Goal: Task Accomplishment & Management: Use online tool/utility

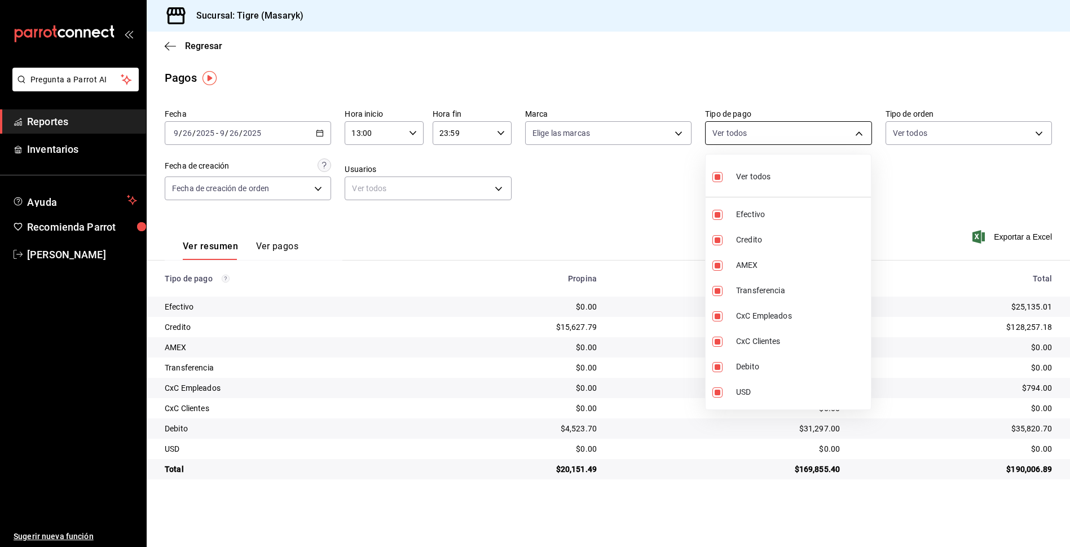
click at [858, 138] on body "Pregunta a Parrot AI Reportes Inventarios Ayuda Recomienda Parrot Tigre Masaryk…" at bounding box center [535, 273] width 1070 height 547
click at [715, 182] on label at bounding box center [719, 177] width 15 height 16
click at [715, 182] on input "checkbox" at bounding box center [717, 177] width 10 height 10
checkbox input "true"
type input "68cfb1b9-f6b2-44be-9d19-cf144159f8e2,563f51c4-7c0d-43b6-837e-e895ac41548e,d9472…"
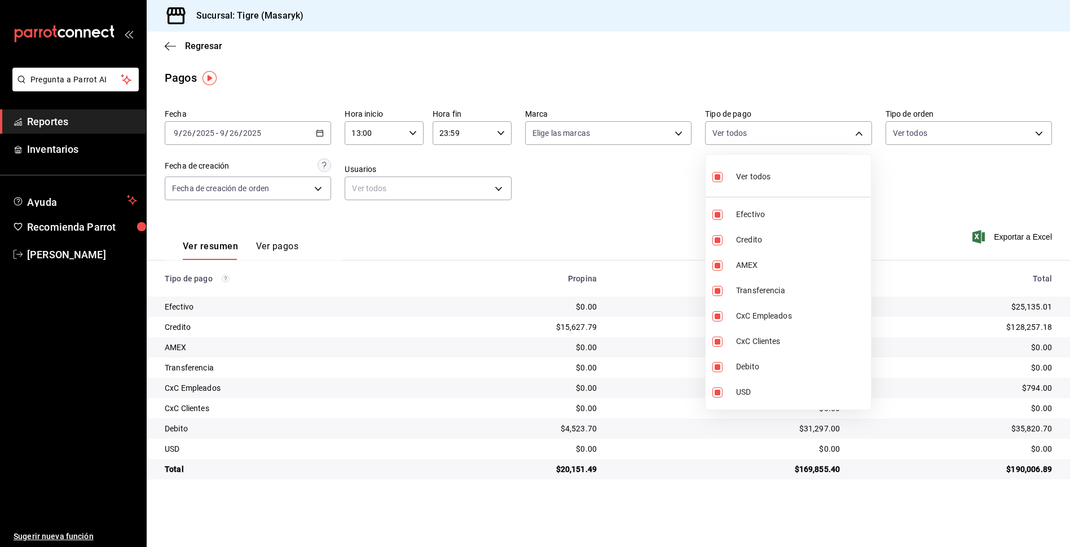
checkbox input "true"
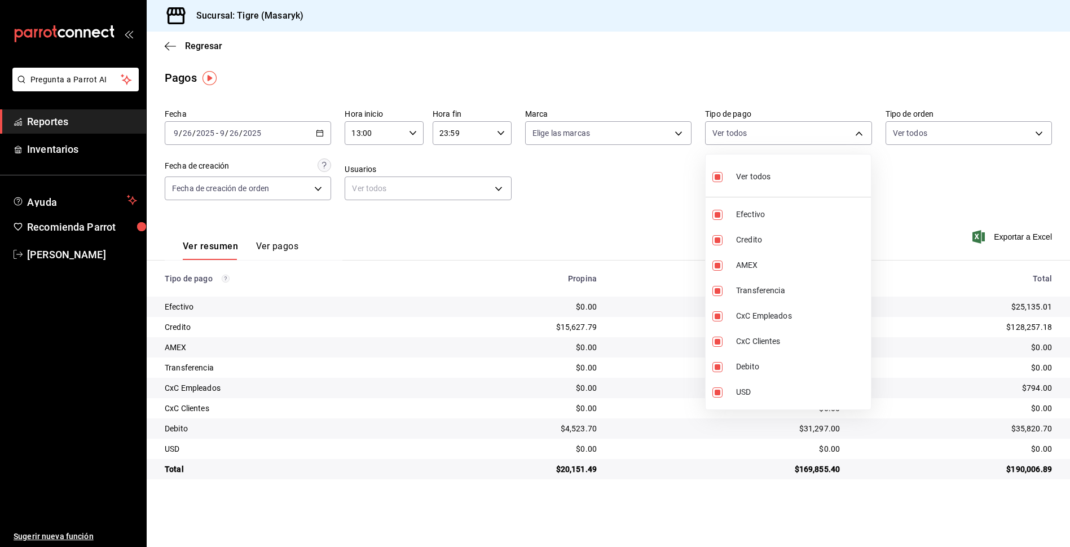
checkbox input "true"
click at [719, 172] on input "checkbox" at bounding box center [717, 177] width 10 height 10
checkbox input "false"
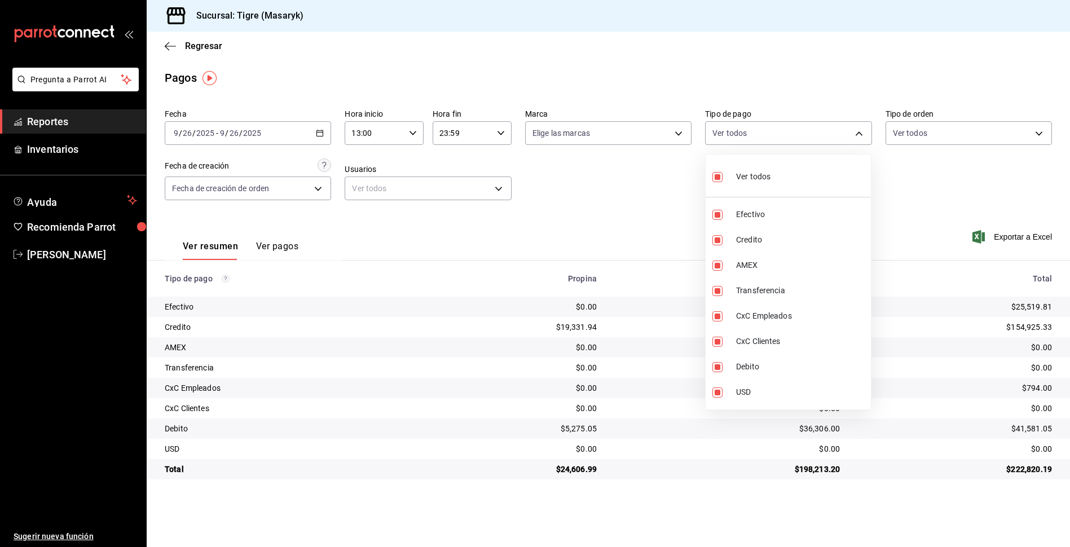
checkbox input "false"
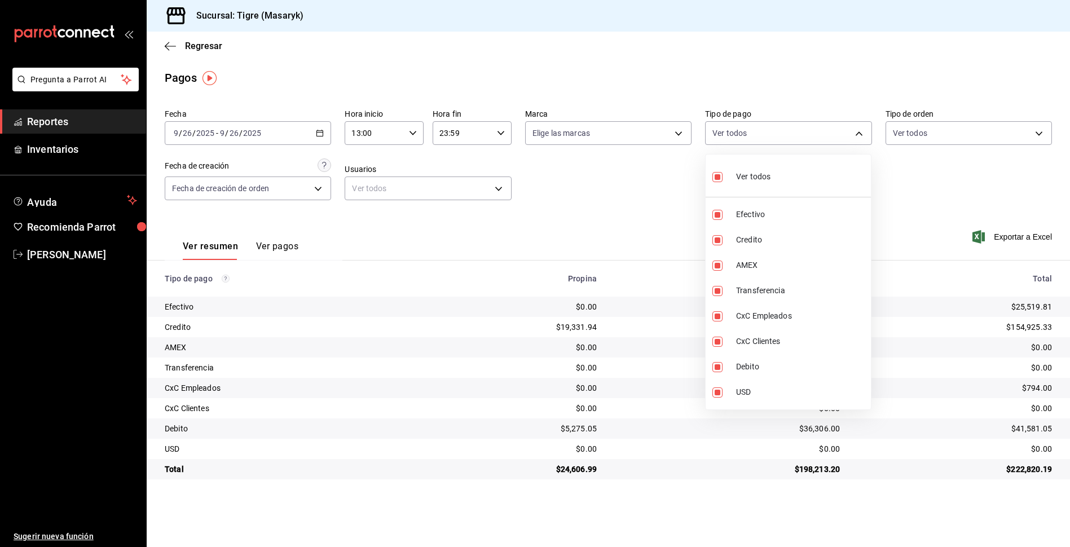
checkbox input "false"
click at [713, 178] on input "checkbox" at bounding box center [717, 177] width 10 height 10
checkbox input "true"
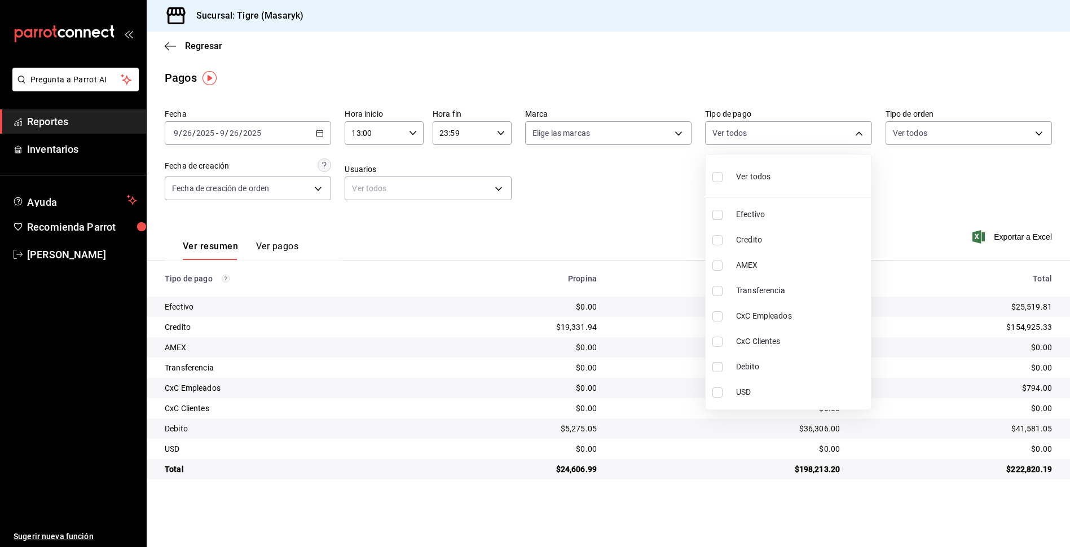
type input "68cfb1b9-f6b2-44be-9d19-cf144159f8e2,563f51c4-7c0d-43b6-837e-e895ac41548e,d9472…"
checkbox input "true"
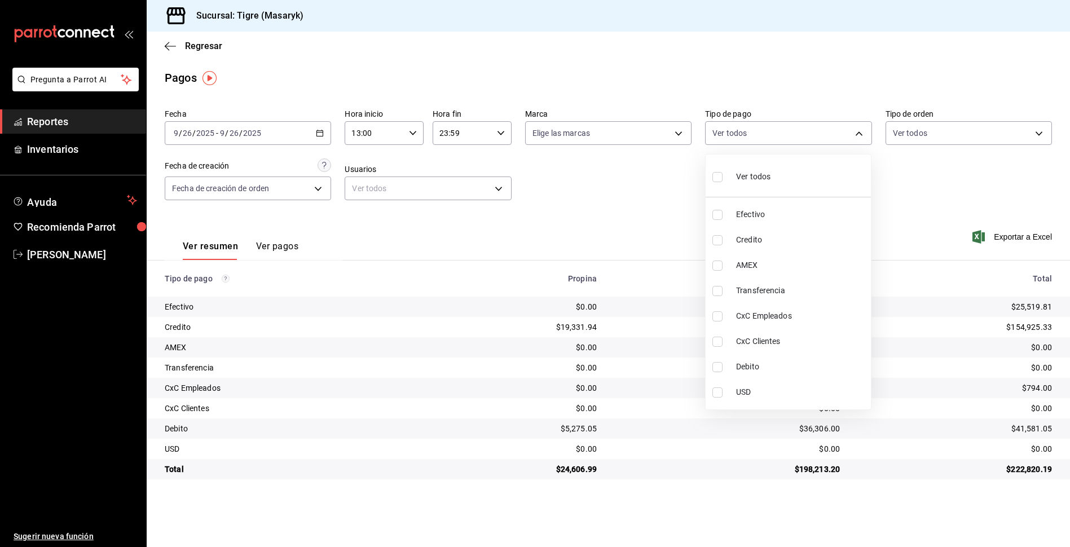
checkbox input "true"
click at [417, 131] on div at bounding box center [535, 273] width 1070 height 547
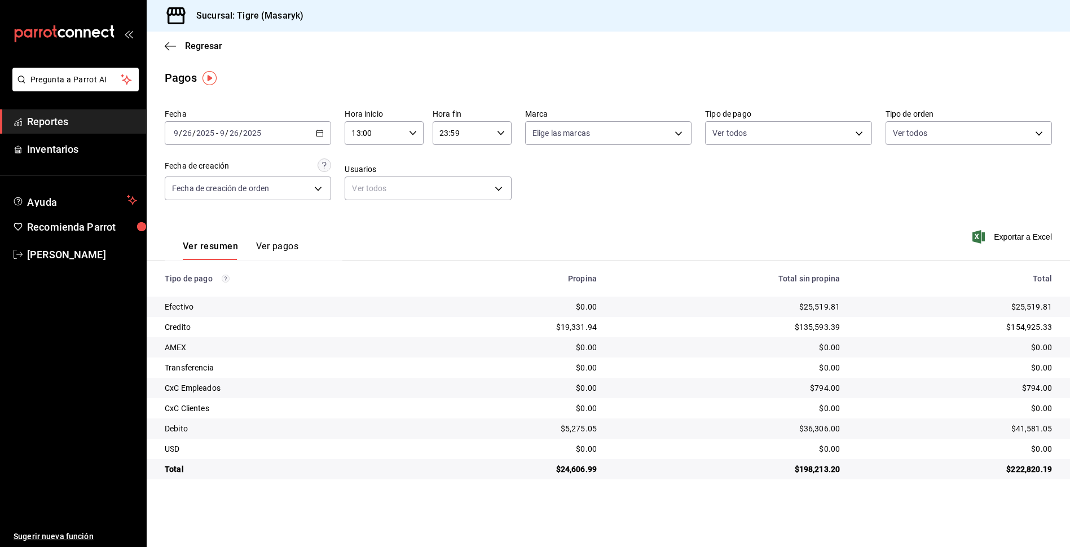
click at [502, 136] on icon "button" at bounding box center [501, 133] width 8 height 8
click at [502, 136] on div at bounding box center [535, 273] width 1070 height 547
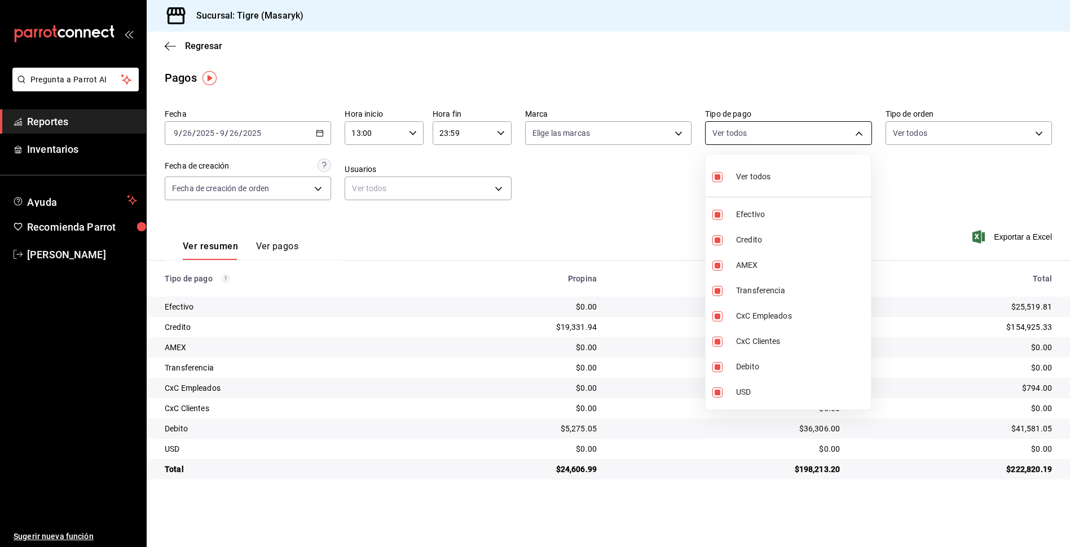
click at [862, 132] on body "Pregunta a Parrot AI Reportes Inventarios Ayuda Recomienda Parrot Tigre Masaryk…" at bounding box center [535, 273] width 1070 height 547
click at [715, 178] on input "checkbox" at bounding box center [717, 177] width 10 height 10
checkbox input "false"
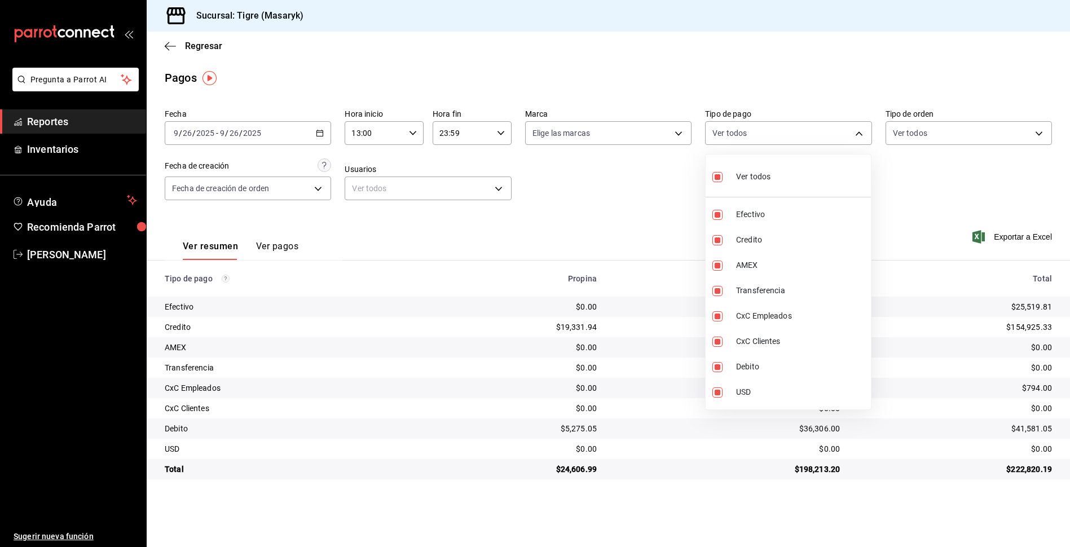
checkbox input "false"
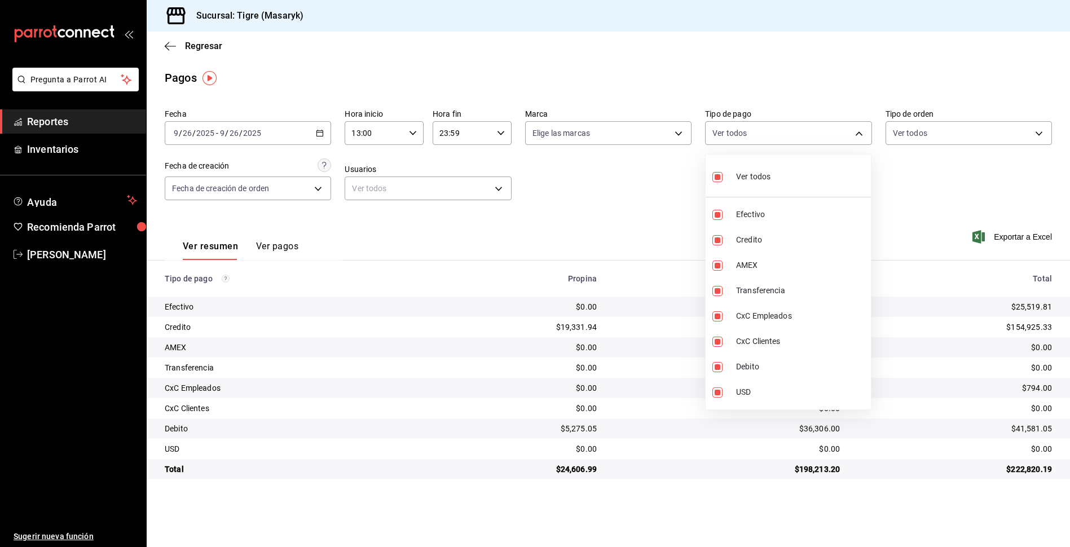
checkbox input "false"
click at [715, 178] on input "checkbox" at bounding box center [717, 177] width 10 height 10
checkbox input "true"
type input "68cfb1b9-f6b2-44be-9d19-cf144159f8e2,563f51c4-7c0d-43b6-837e-e895ac41548e,d9472…"
checkbox input "true"
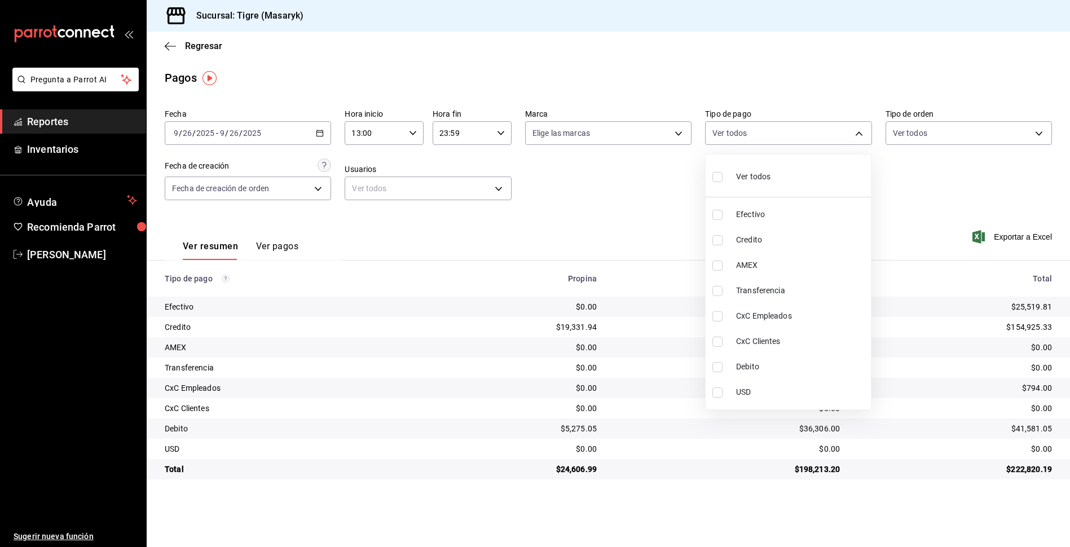
checkbox input "true"
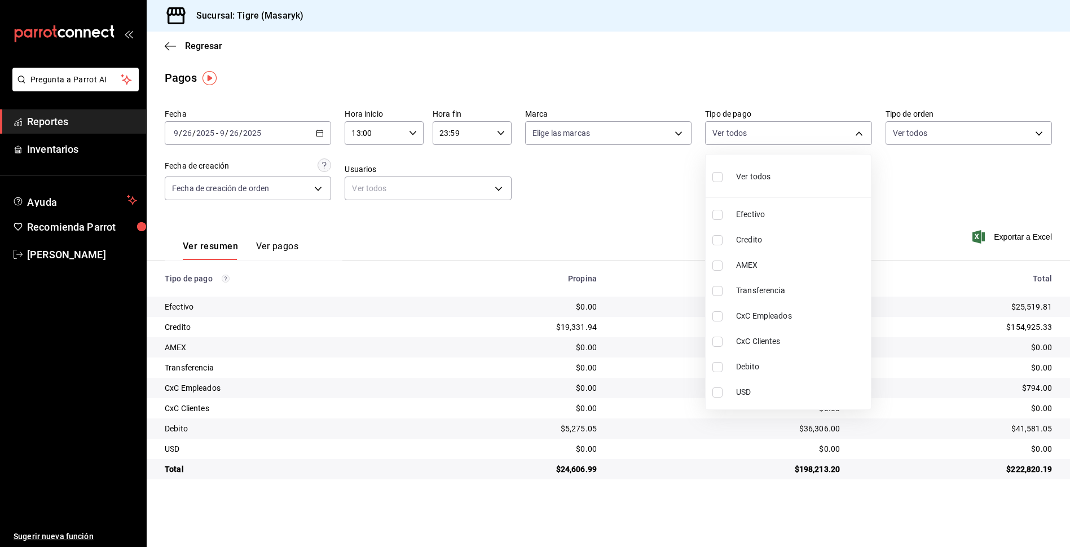
checkbox input "true"
click at [645, 213] on div at bounding box center [535, 273] width 1070 height 547
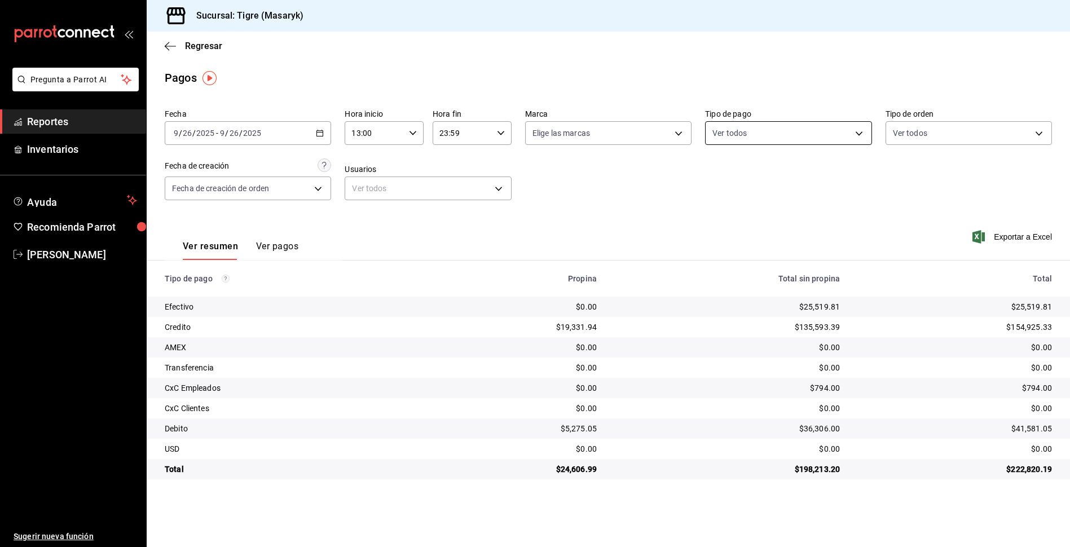
click at [856, 131] on body "Pregunta a Parrot AI Reportes Inventarios Ayuda Recomienda Parrot Tigre Masaryk…" at bounding box center [535, 273] width 1070 height 547
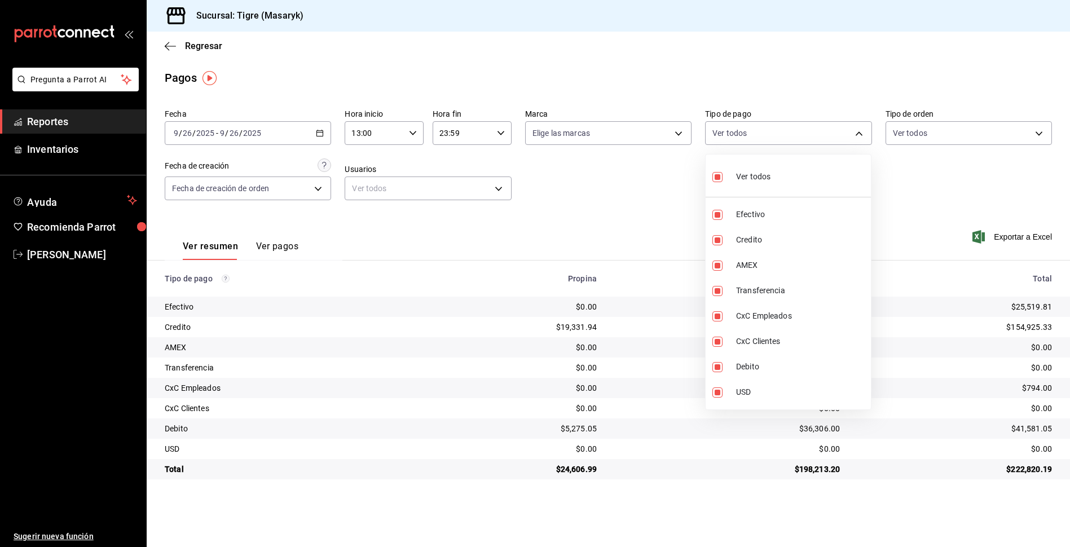
click at [715, 174] on input "checkbox" at bounding box center [717, 177] width 10 height 10
checkbox input "false"
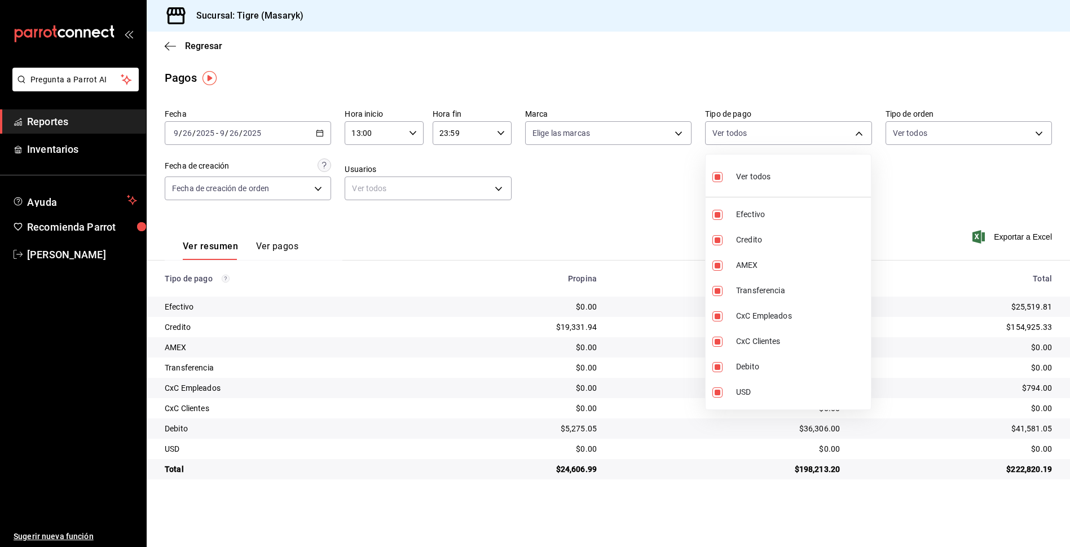
checkbox input "false"
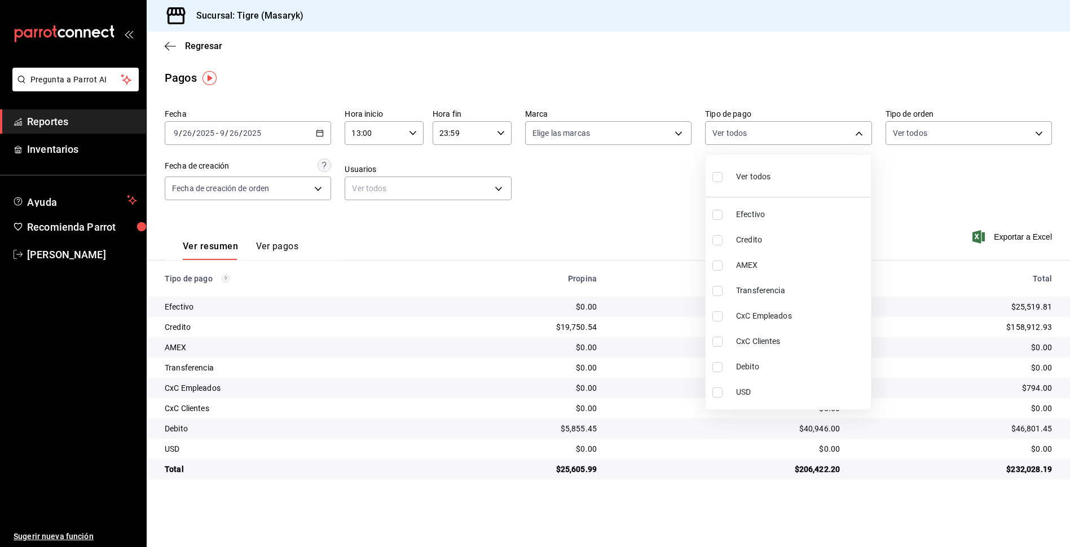
click at [716, 179] on input "checkbox" at bounding box center [717, 177] width 10 height 10
checkbox input "true"
type input "68cfb1b9-f6b2-44be-9d19-cf144159f8e2,563f51c4-7c0d-43b6-837e-e895ac41548e,d9472…"
checkbox input "true"
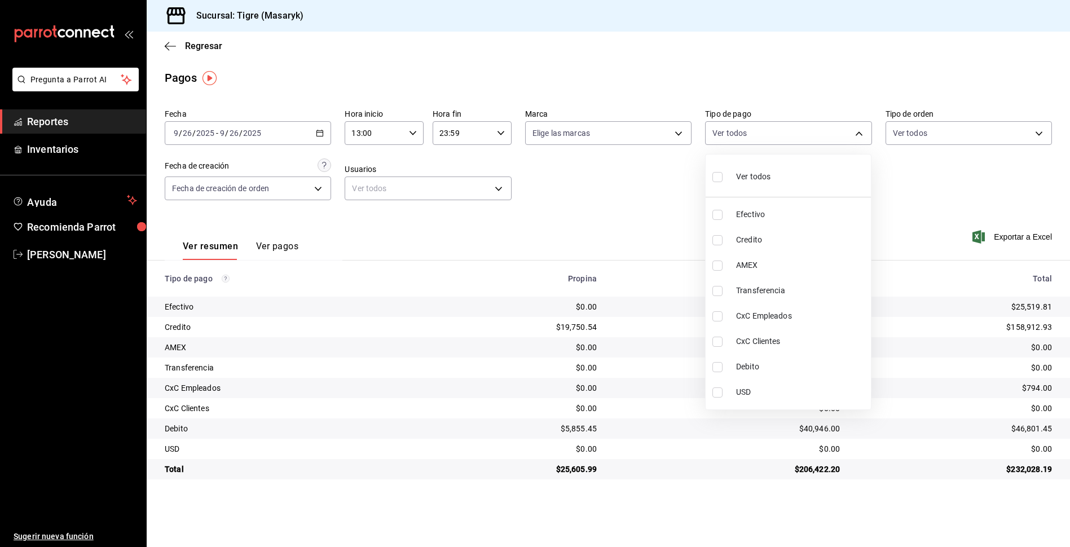
checkbox input "true"
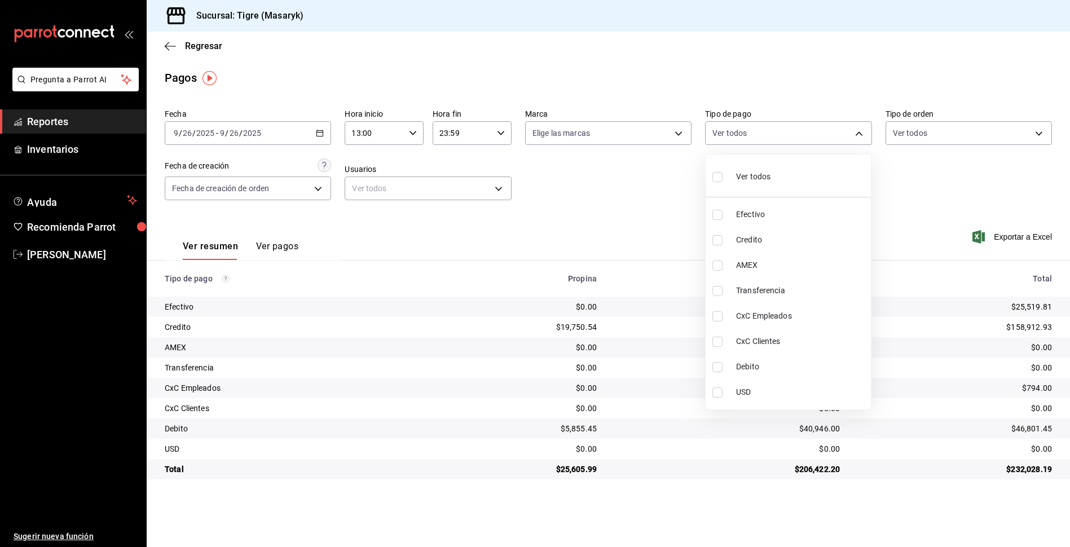
checkbox input "true"
click at [597, 204] on div at bounding box center [535, 273] width 1070 height 547
click at [854, 130] on body "Pregunta a Parrot AI Reportes Inventarios Ayuda Recomienda Parrot Tigre Masaryk…" at bounding box center [535, 273] width 1070 height 547
click at [717, 175] on input "checkbox" at bounding box center [717, 177] width 10 height 10
checkbox input "false"
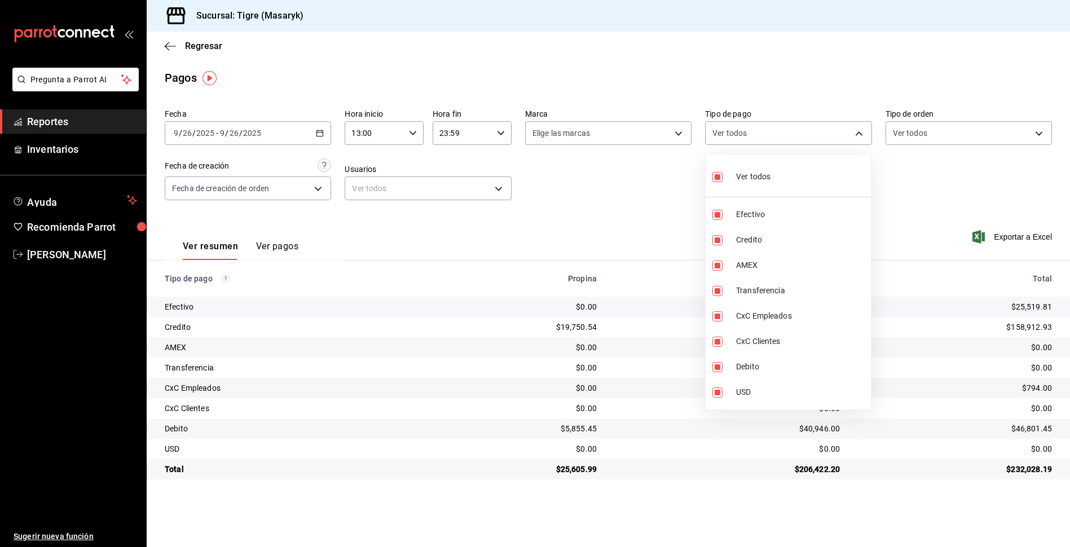
checkbox input "false"
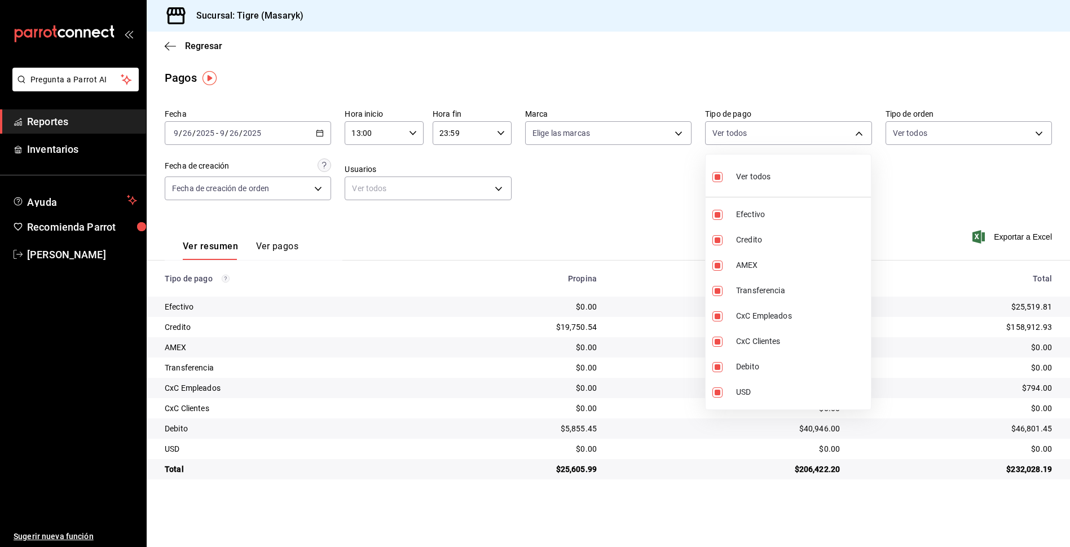
checkbox input "false"
click at [717, 175] on input "checkbox" at bounding box center [717, 177] width 10 height 10
checkbox input "true"
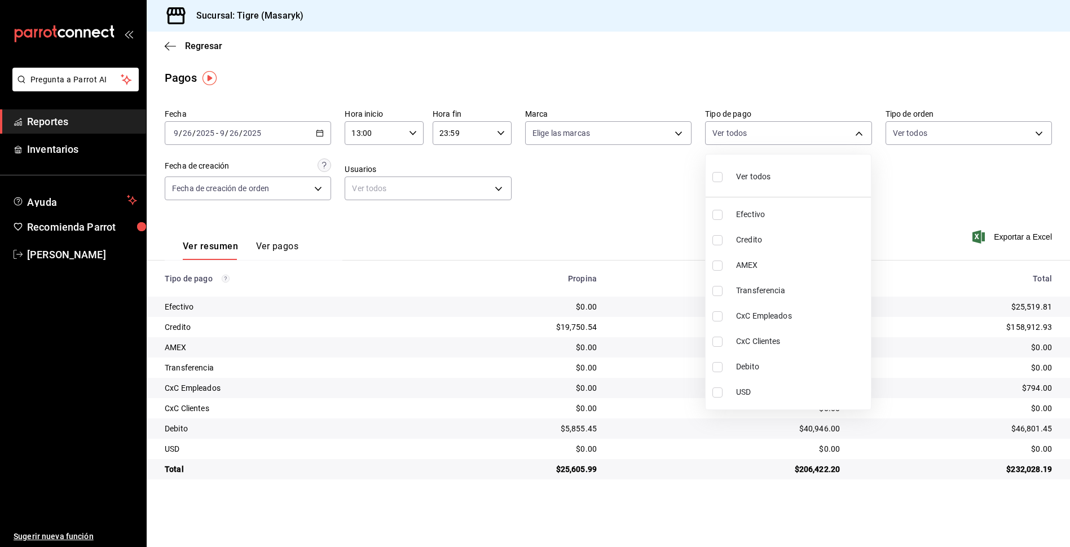
type input "68cfb1b9-f6b2-44be-9d19-cf144159f8e2,563f51c4-7c0d-43b6-837e-e895ac41548e,d9472…"
checkbox input "true"
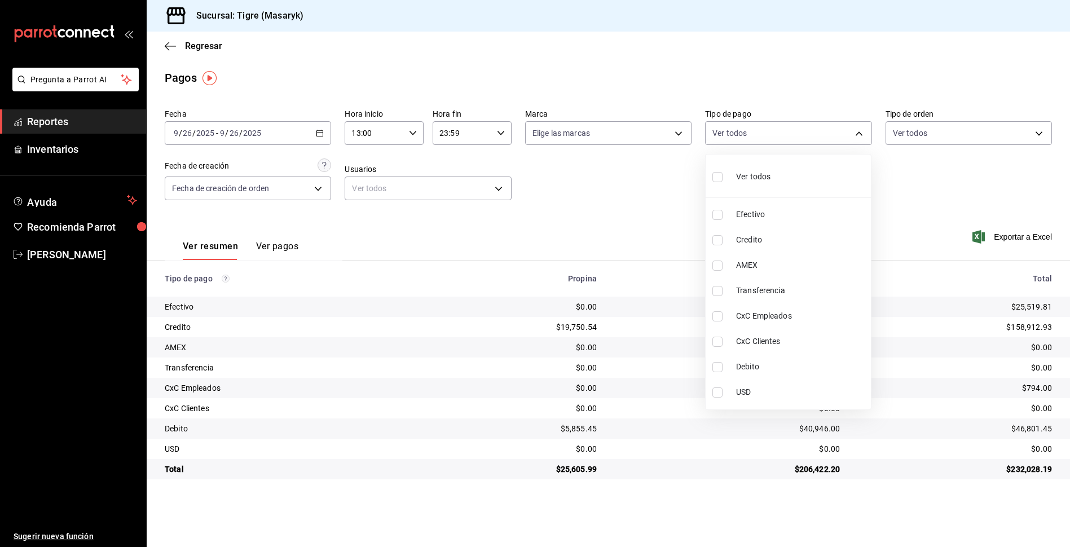
checkbox input "true"
click at [650, 202] on div at bounding box center [535, 273] width 1070 height 547
